Goal: Information Seeking & Learning: Learn about a topic

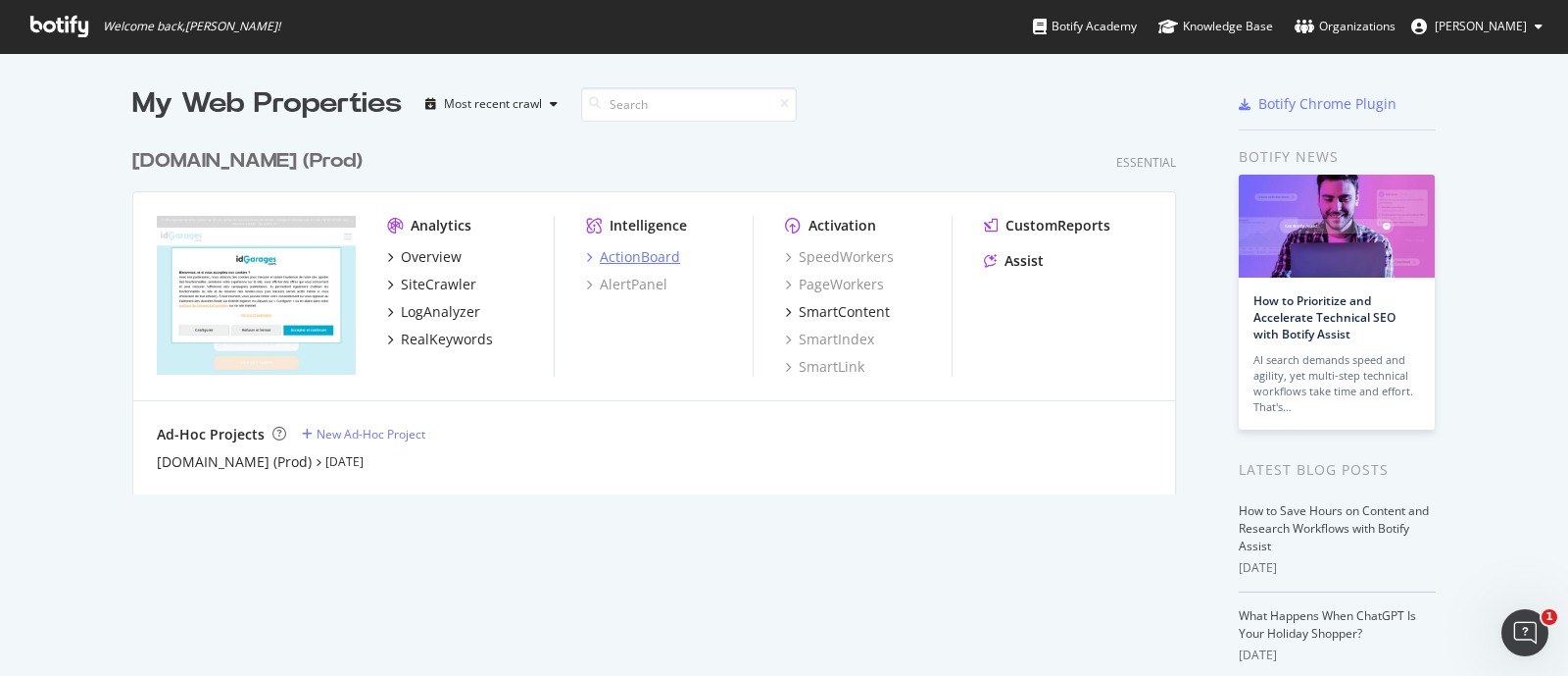
click at [632, 251] on div "ActionBoard" at bounding box center [640, 257] width 80 height 20
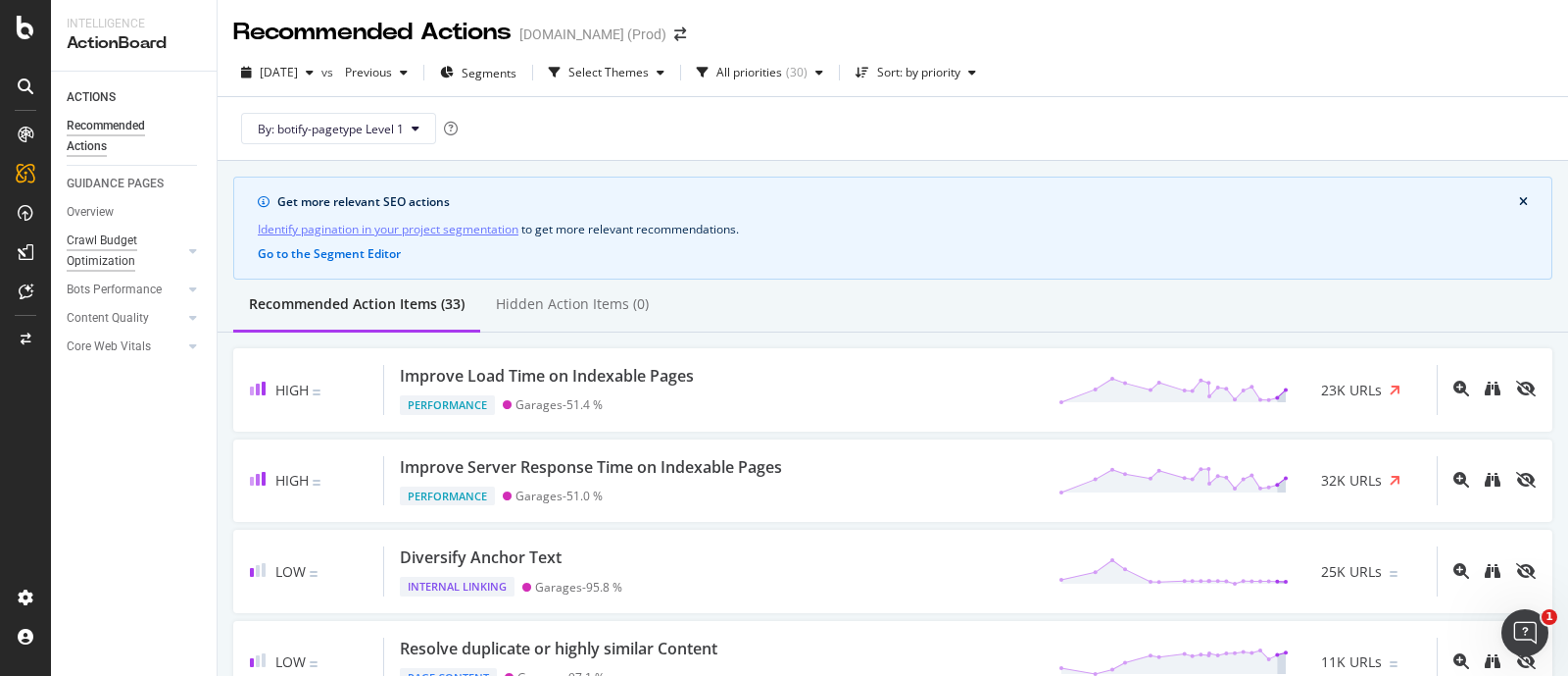
click at [114, 244] on div "Crawl Budget Optimization" at bounding box center [118, 252] width 103 height 42
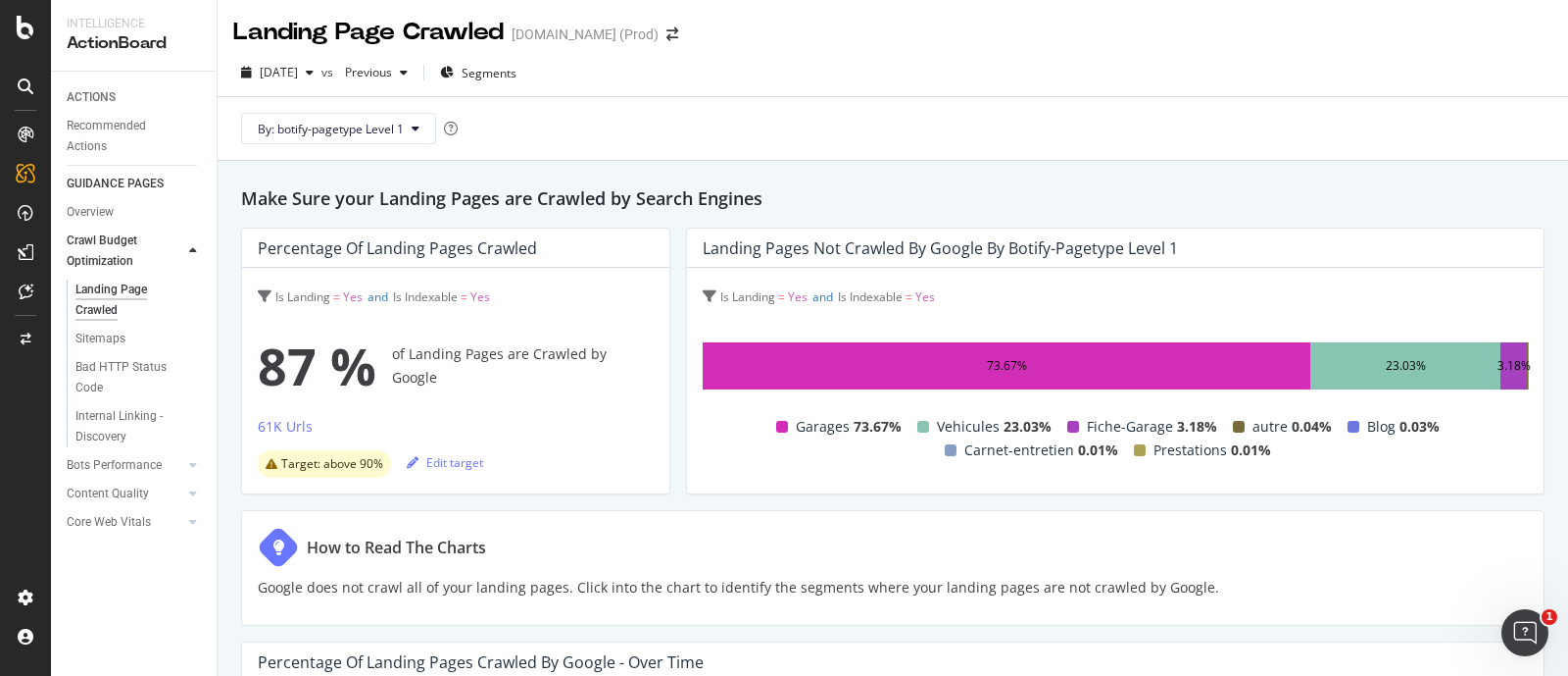
click at [920, 362] on div "73.67%" at bounding box center [1005, 365] width 607 height 47
